Goal: Information Seeking & Learning: Learn about a topic

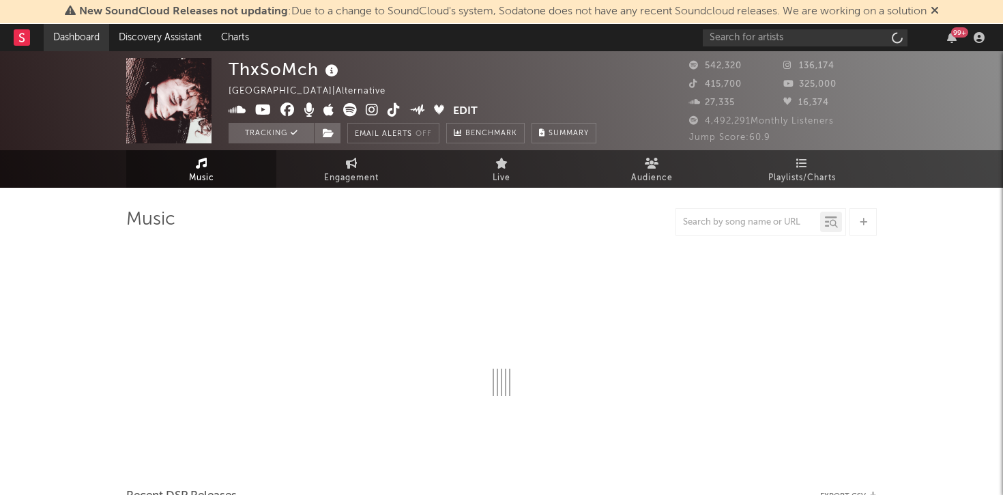
click at [66, 35] on link "Dashboard" at bounding box center [77, 37] width 66 height 27
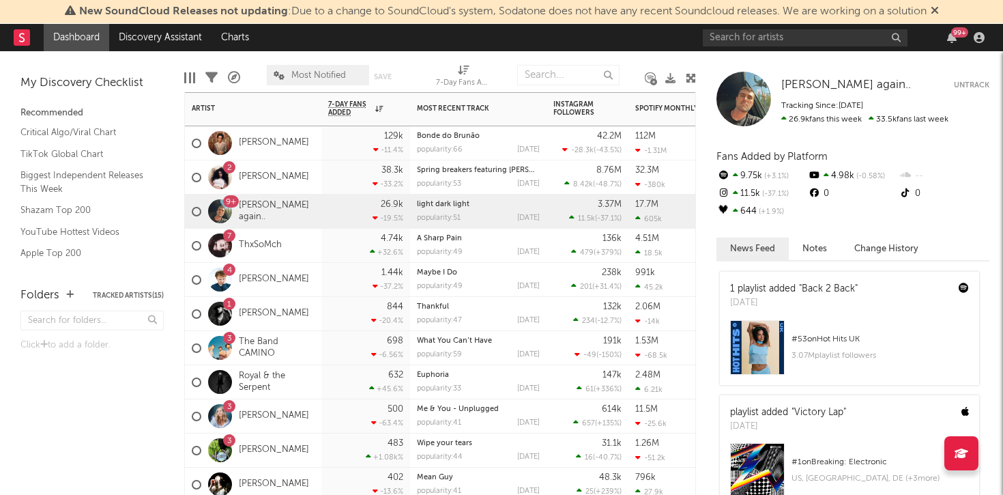
click at [263, 280] on div "4 [PERSON_NAME]" at bounding box center [253, 280] width 136 height 34
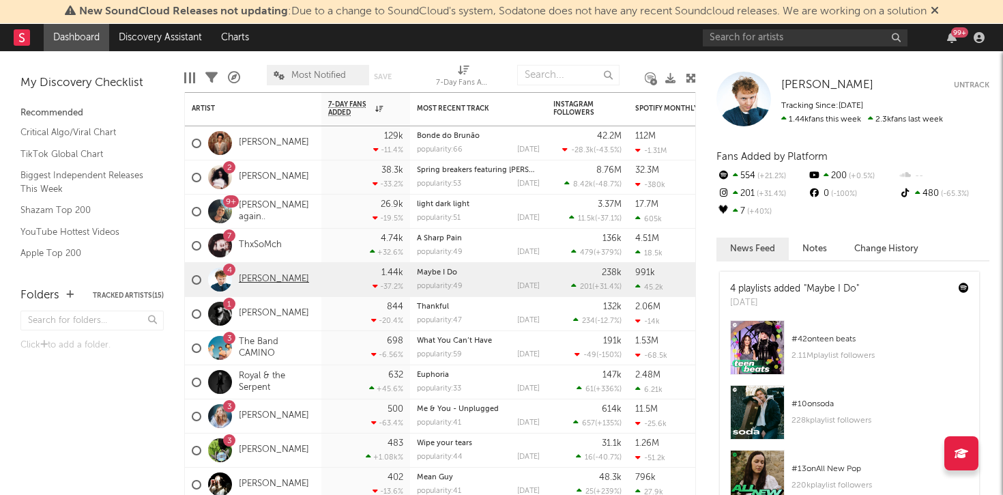
click at [254, 280] on link "[PERSON_NAME]" at bounding box center [274, 280] width 70 height 12
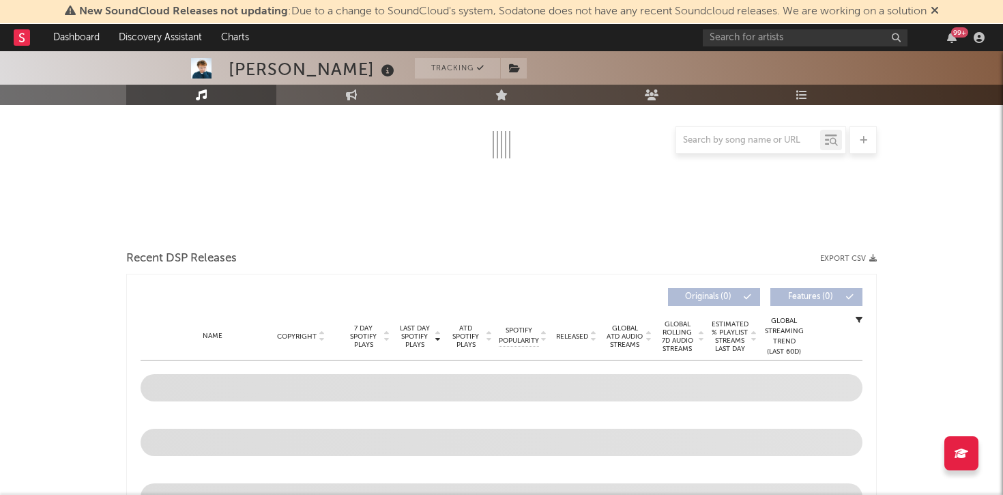
select select "6m"
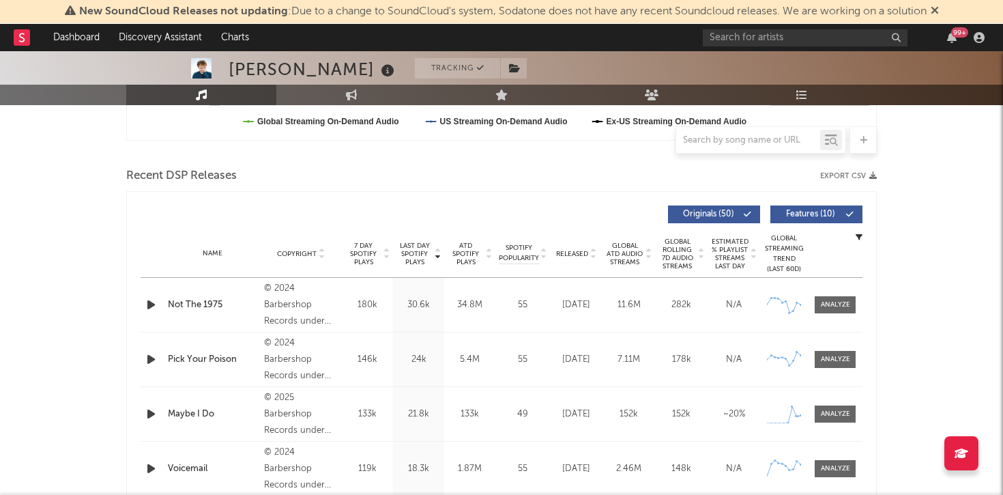
scroll to position [551, 0]
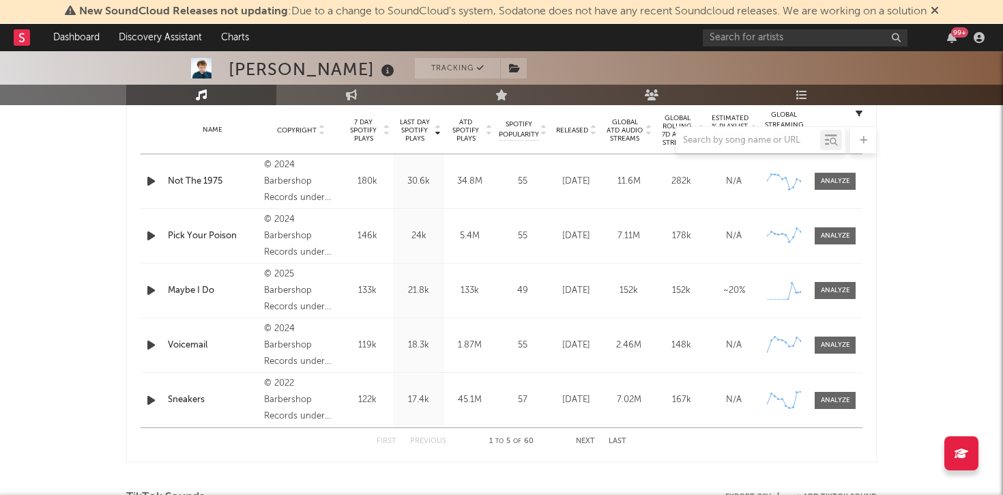
click at [586, 442] on button "Next" at bounding box center [585, 441] width 19 height 8
click at [390, 439] on button "First" at bounding box center [387, 441] width 20 height 8
click at [576, 439] on button "Next" at bounding box center [585, 441] width 19 height 8
click at [384, 439] on button "First" at bounding box center [387, 441] width 20 height 8
